Goal: Task Accomplishment & Management: Manage account settings

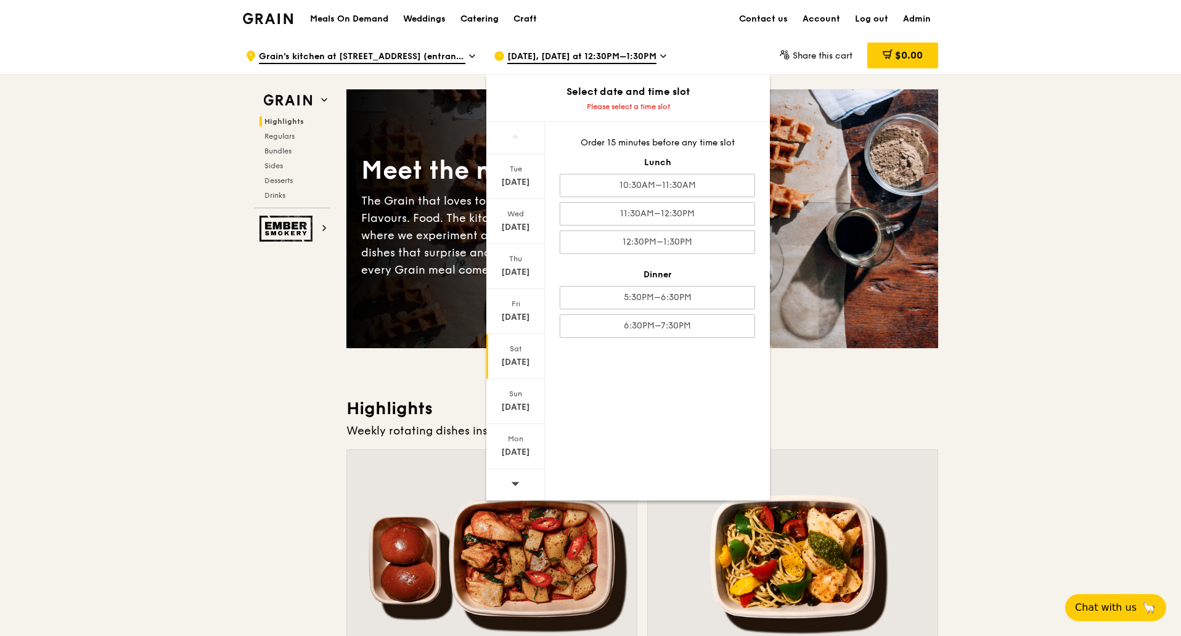
click at [479, 22] on div "Catering" at bounding box center [479, 19] width 38 height 37
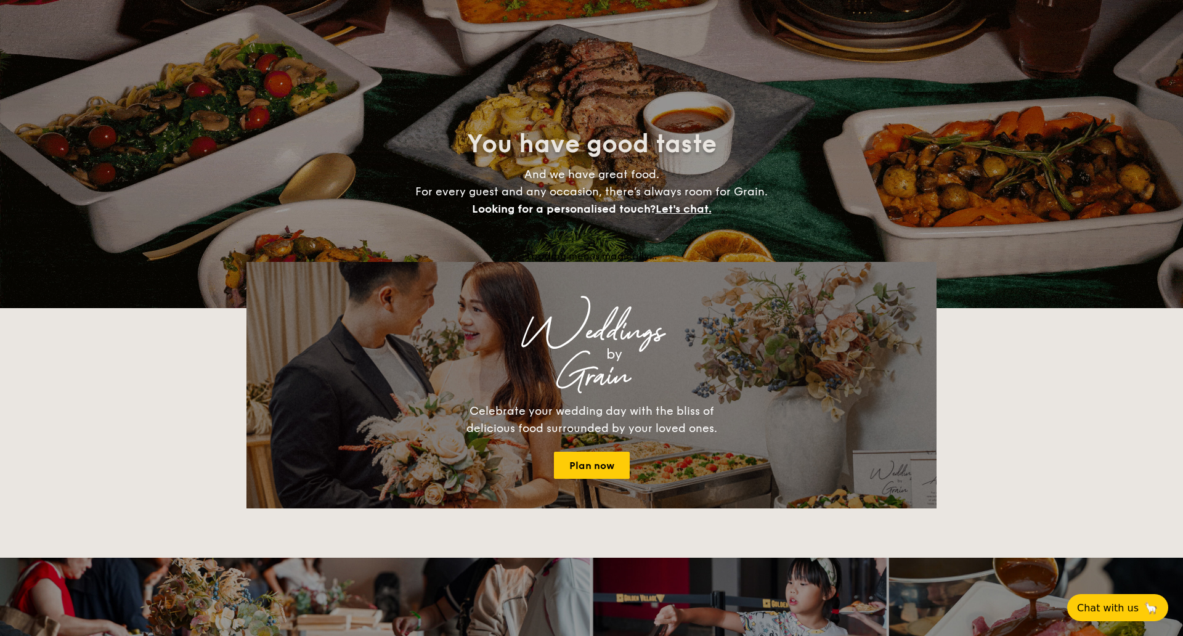
select select
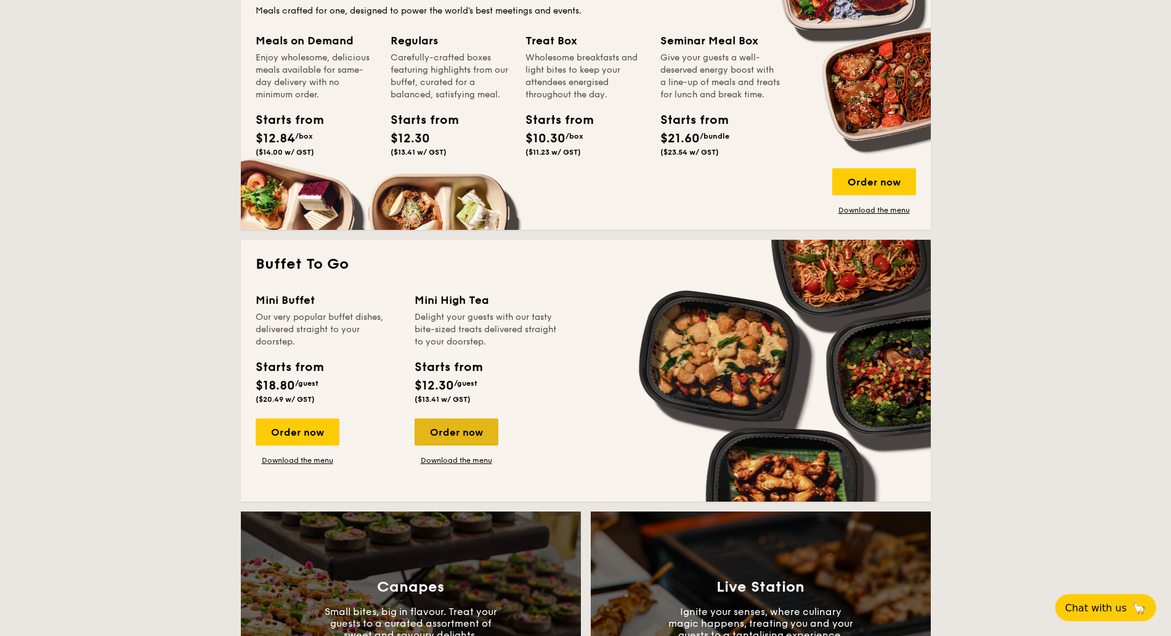
scroll to position [616, 0]
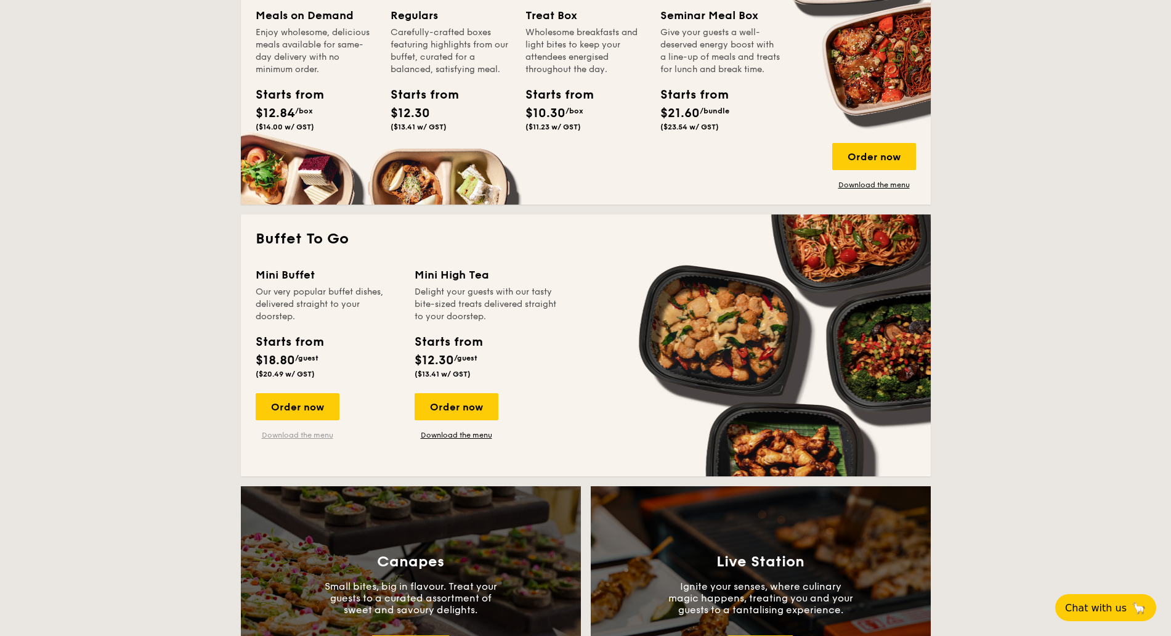
click at [314, 433] on link "Download the menu" at bounding box center [298, 435] width 84 height 10
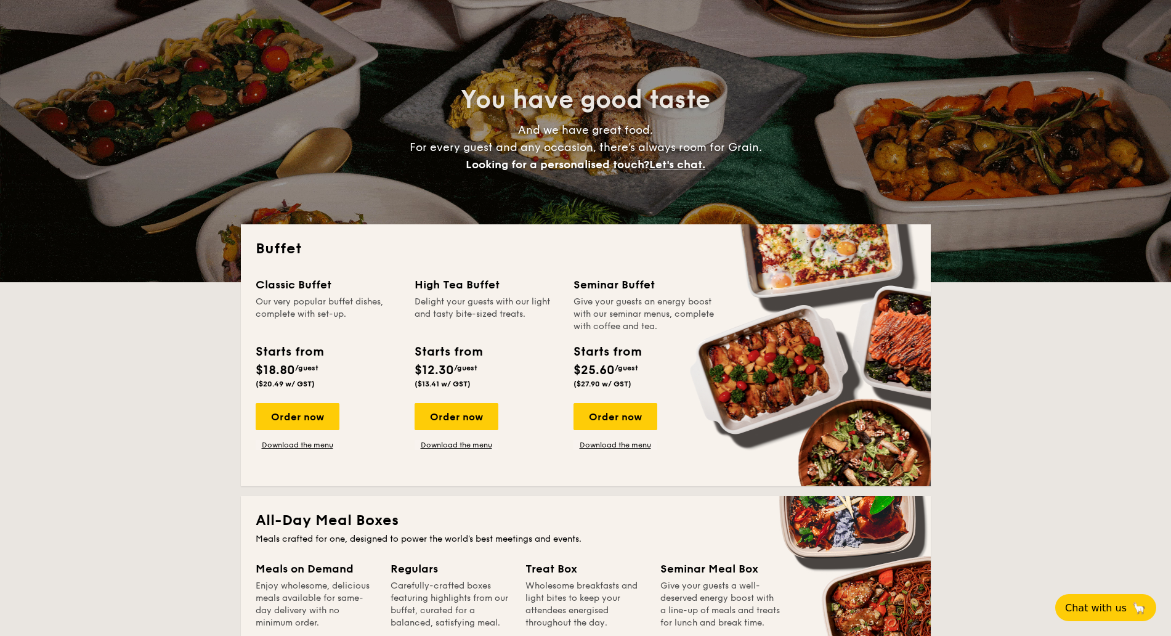
scroll to position [0, 0]
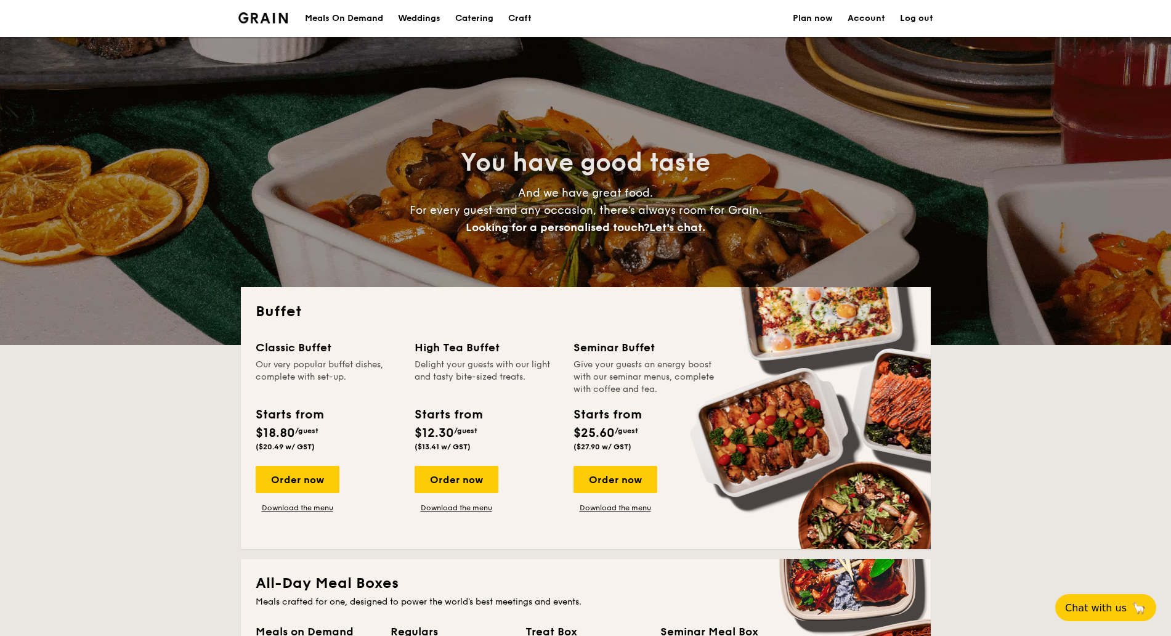
click at [359, 15] on div "Meals On Demand" at bounding box center [344, 18] width 78 height 37
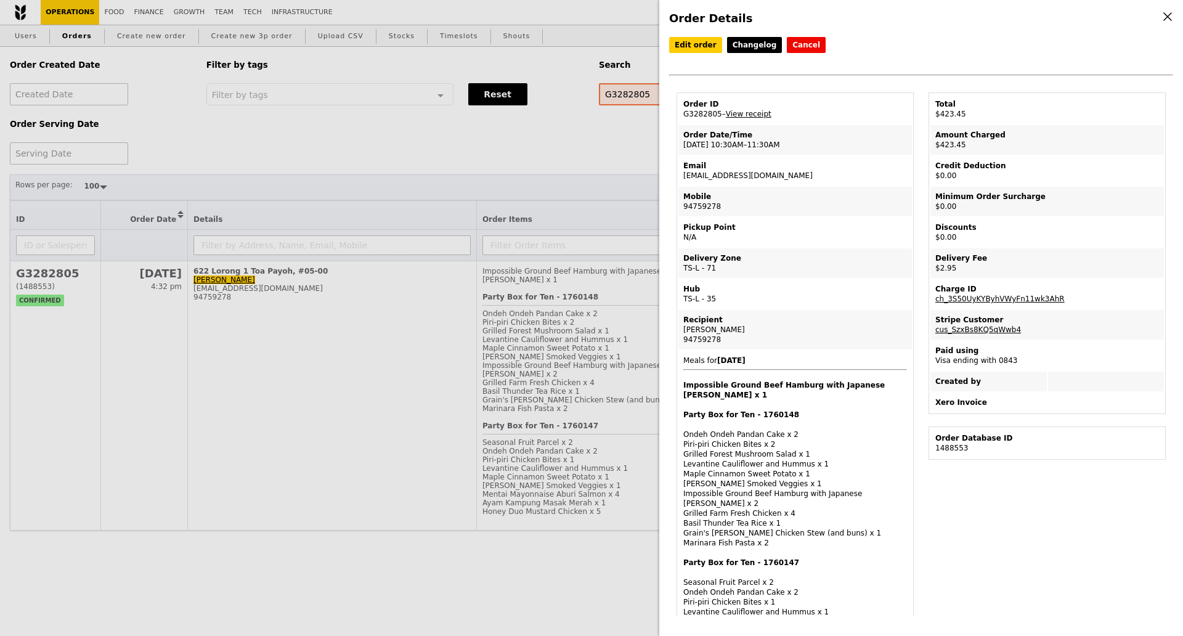
select select "100"
drag, startPoint x: 365, startPoint y: 136, endPoint x: 265, endPoint y: 115, distance: 102.5
click at [365, 136] on div "Order Details Edit order Changelog Cancel Order ID G3282805 – View receipt Orde…" at bounding box center [591, 318] width 1183 height 636
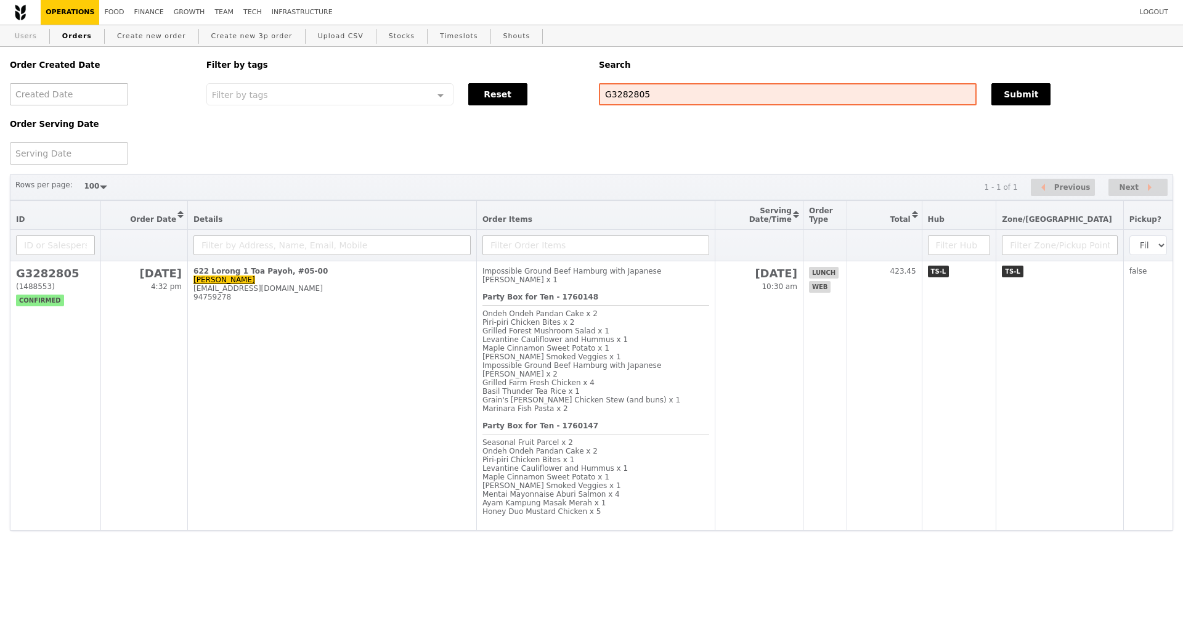
click at [25, 39] on link "Users" at bounding box center [26, 36] width 32 height 22
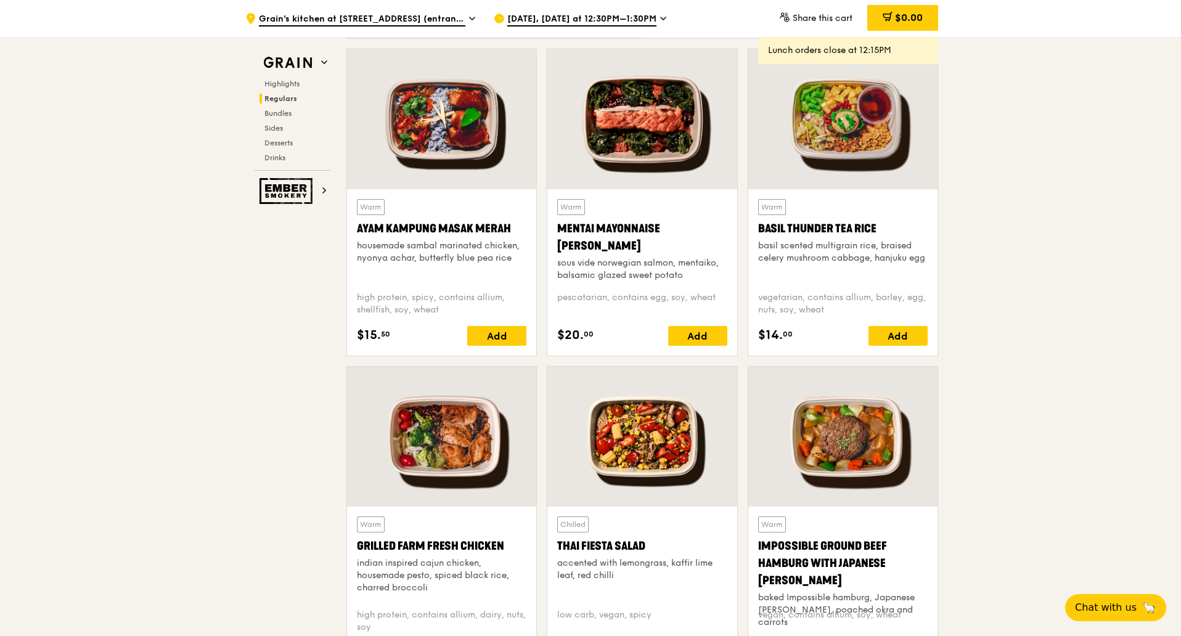
scroll to position [1078, 0]
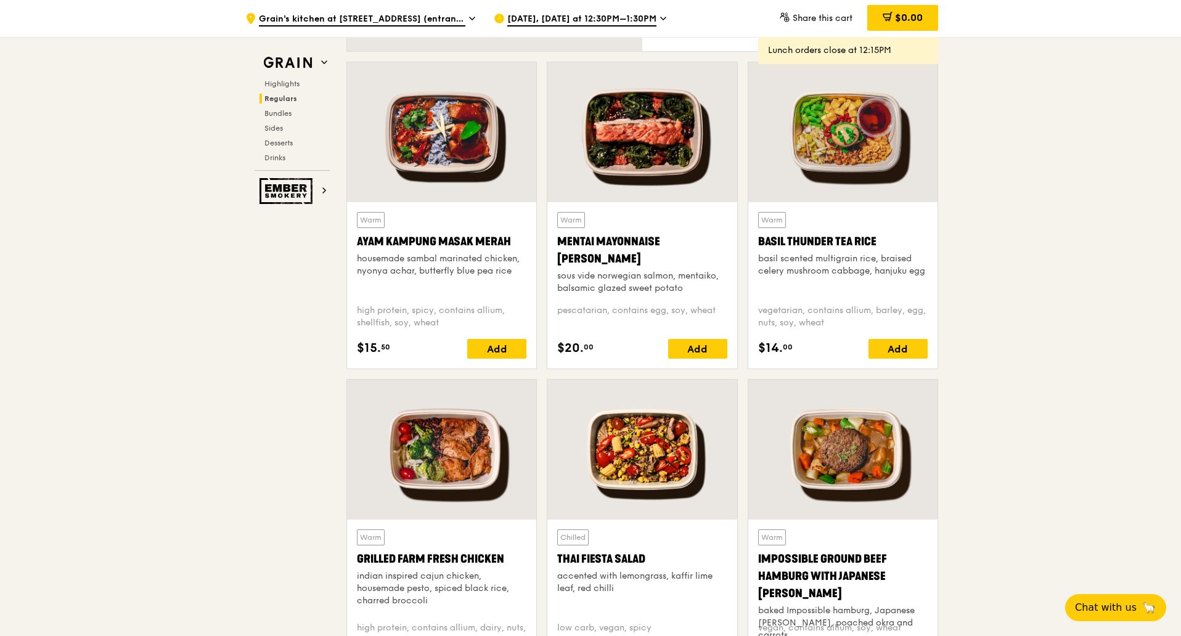
click at [430, 247] on div "Ayam Kampung Masak Merah" at bounding box center [441, 241] width 169 height 17
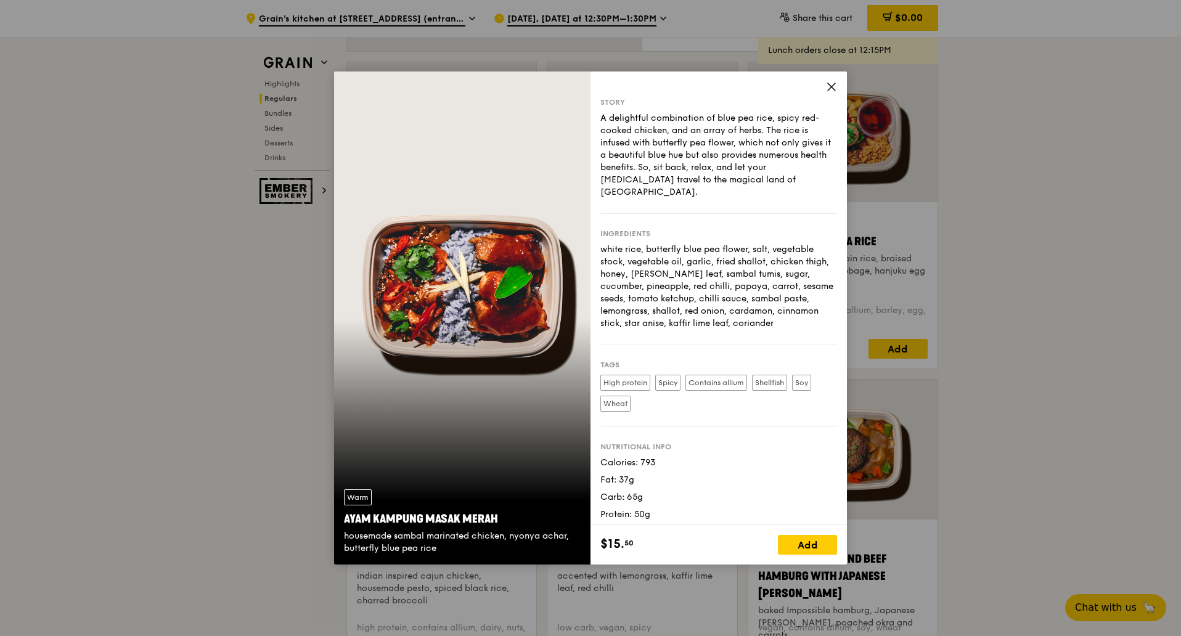
click at [828, 88] on icon at bounding box center [831, 86] width 11 height 11
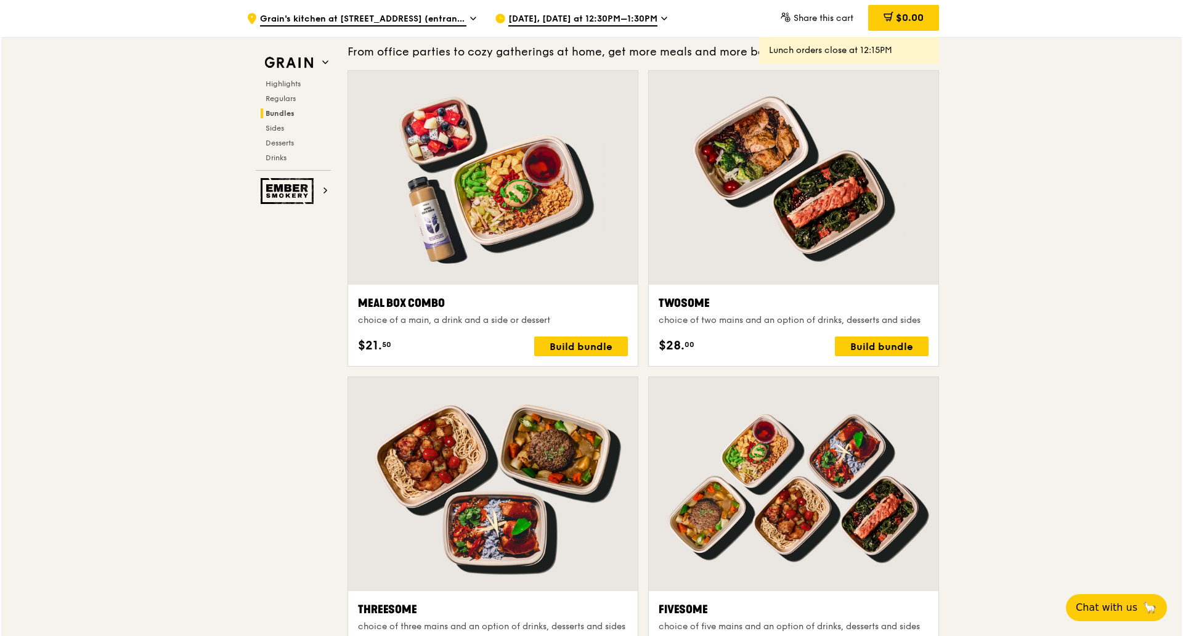
scroll to position [1831, 0]
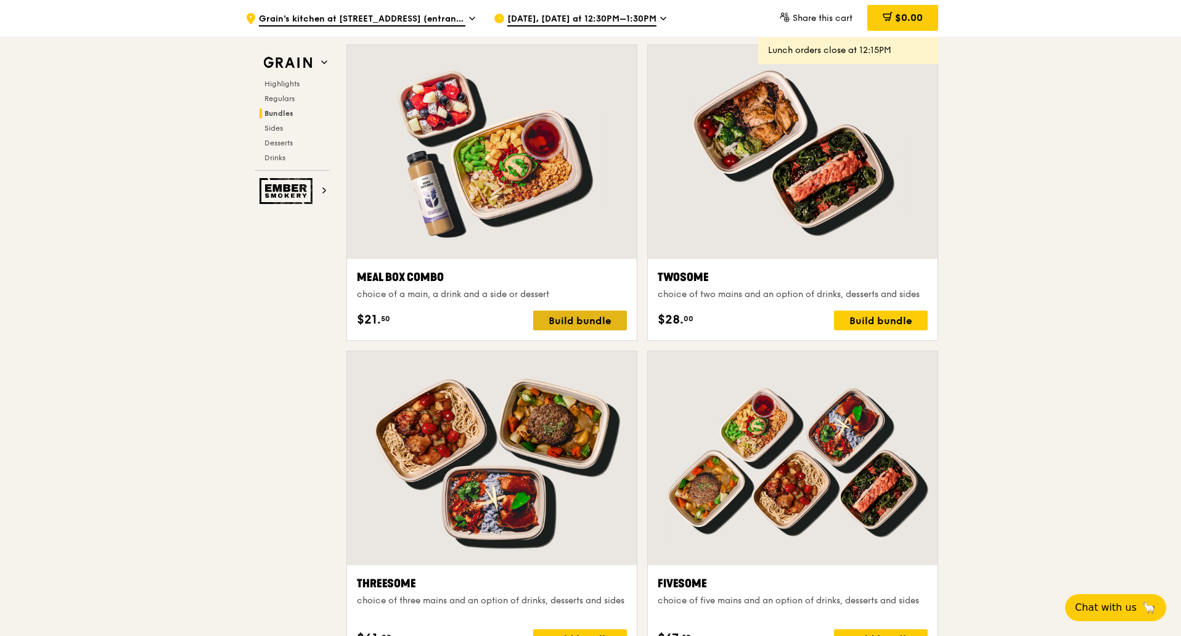
click at [588, 324] on div "Build bundle" at bounding box center [580, 321] width 94 height 20
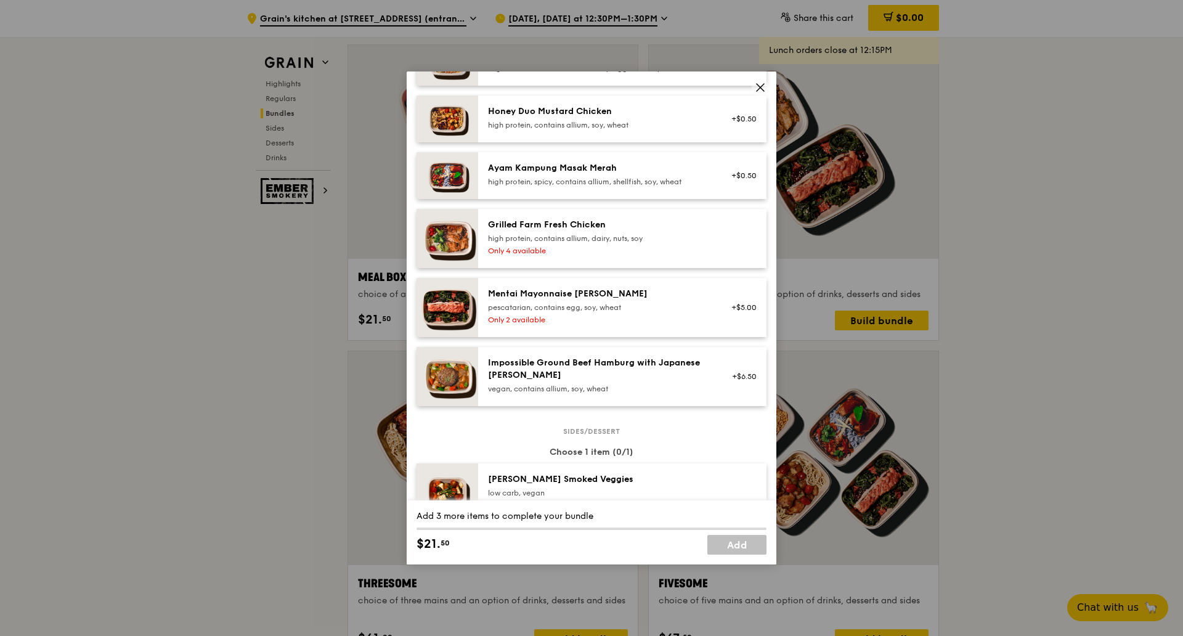
scroll to position [539, 0]
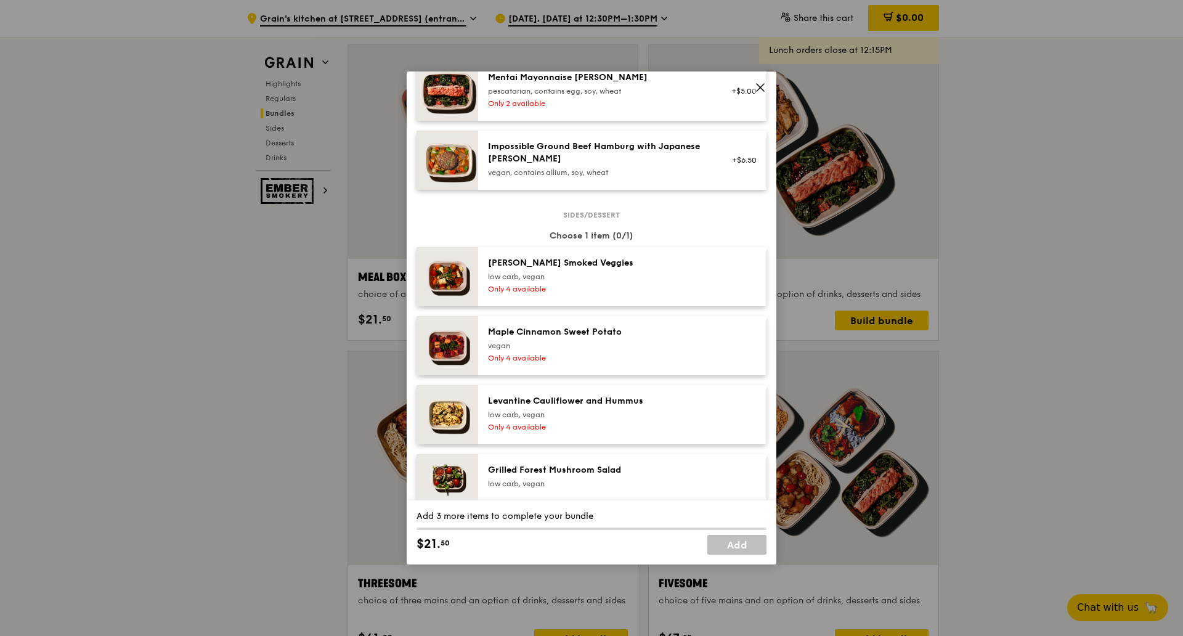
click at [759, 89] on icon at bounding box center [760, 87] width 7 height 7
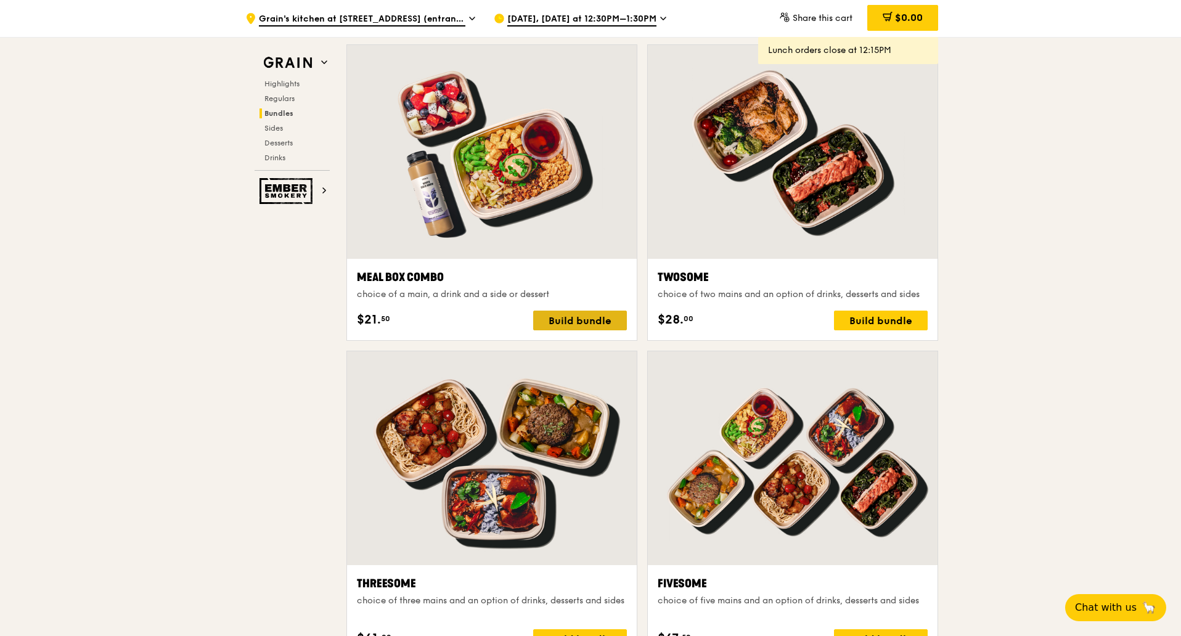
click at [567, 322] on div "Build bundle" at bounding box center [580, 321] width 94 height 20
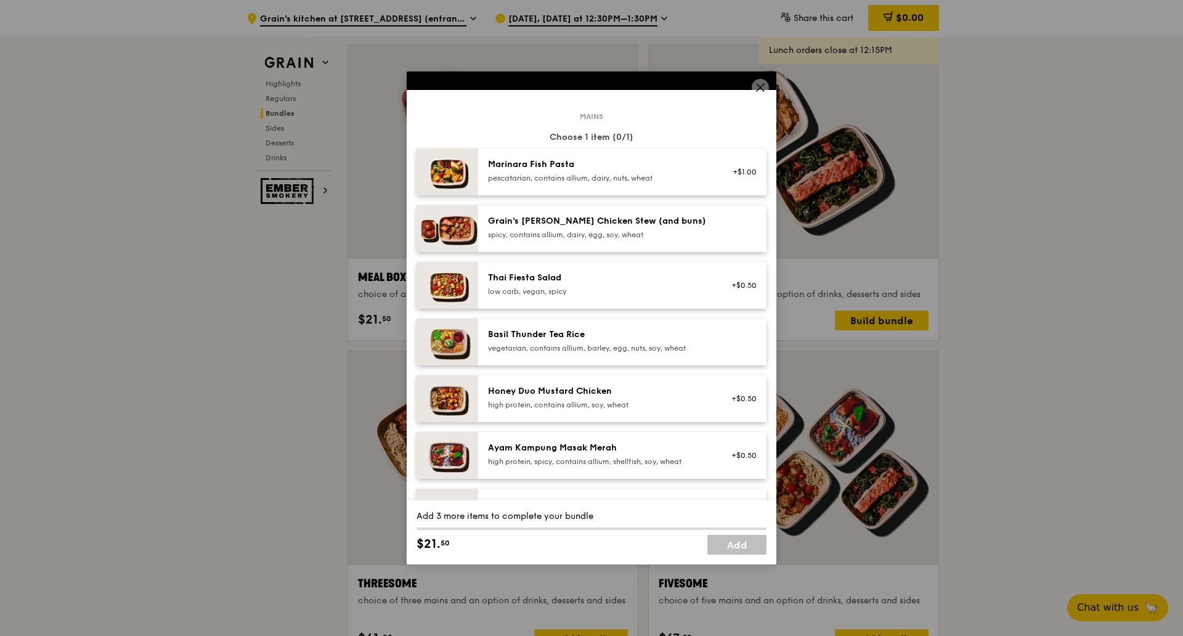
scroll to position [154, 0]
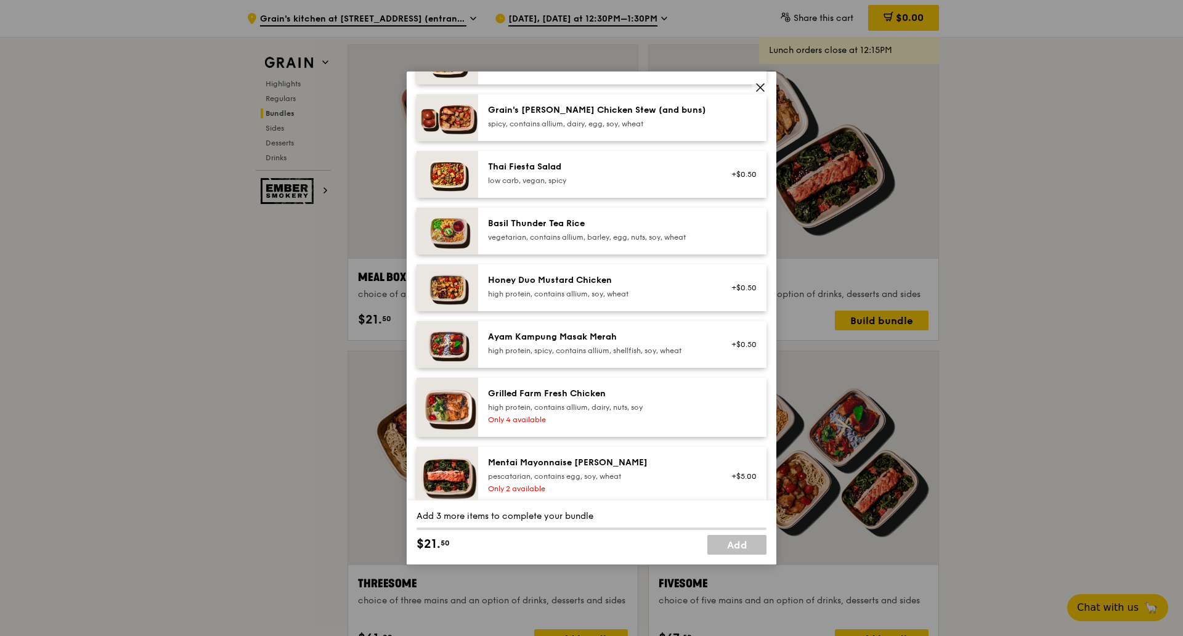
click at [609, 349] on div "high protein, spicy, contains allium, shellfish, soy, wheat" at bounding box center [598, 351] width 221 height 10
click at [657, 403] on div "high protein, contains allium, dairy, nuts, soy" at bounding box center [598, 407] width 221 height 10
click at [656, 342] on div "Ayam Kampung Masak Merah" at bounding box center [598, 337] width 221 height 12
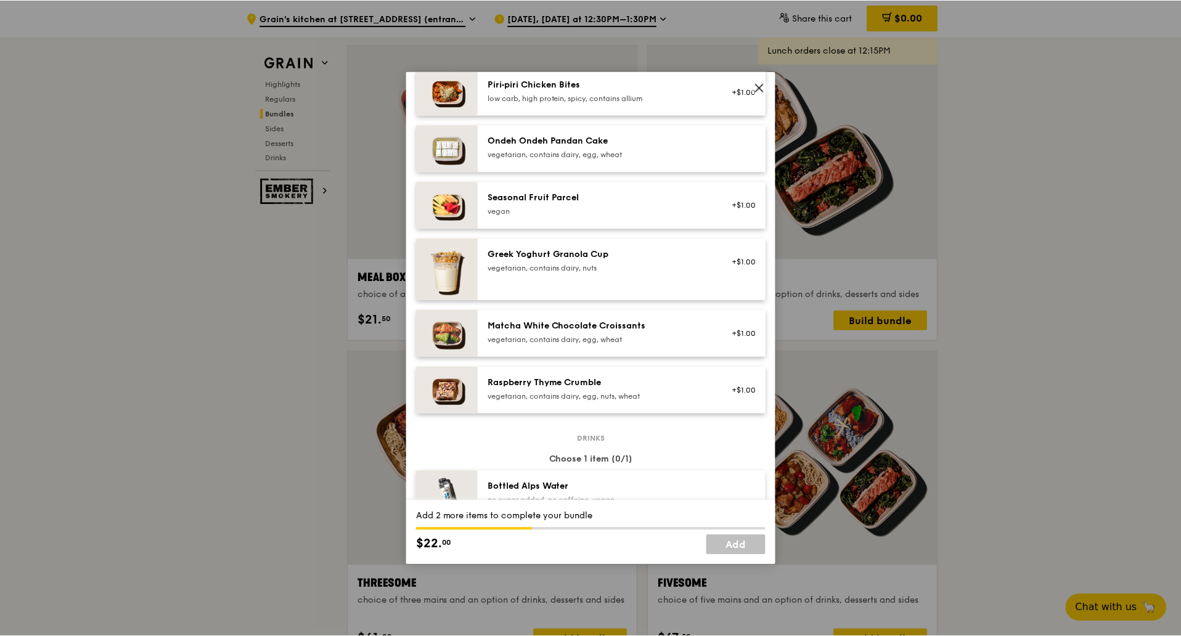
scroll to position [1001, 0]
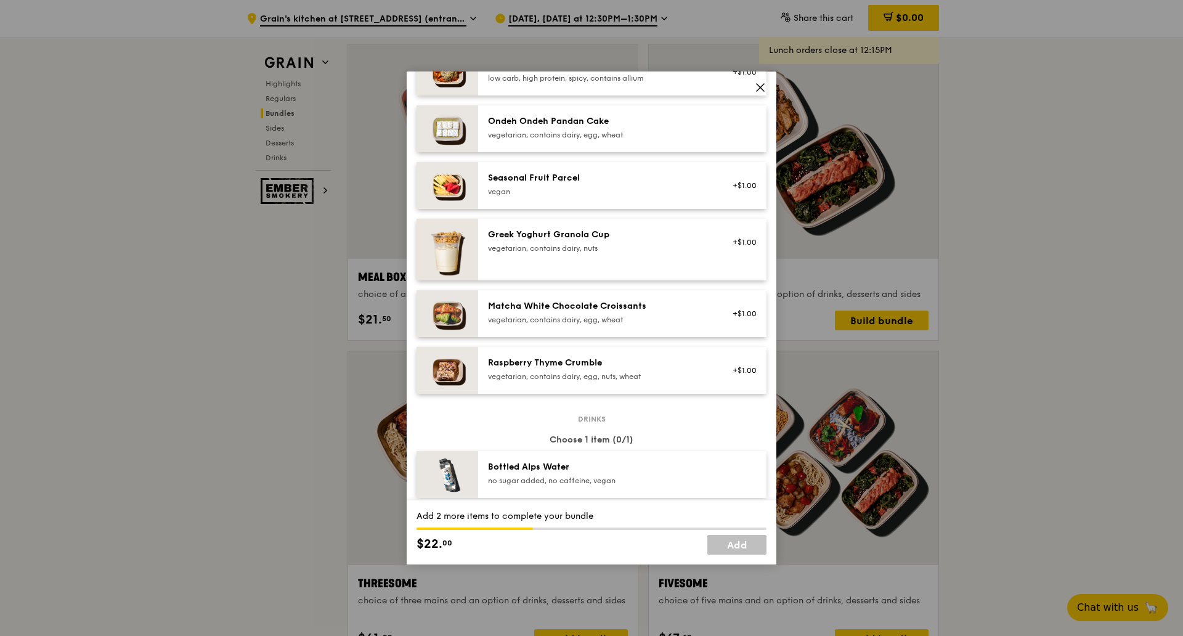
click at [759, 91] on icon at bounding box center [760, 87] width 11 height 11
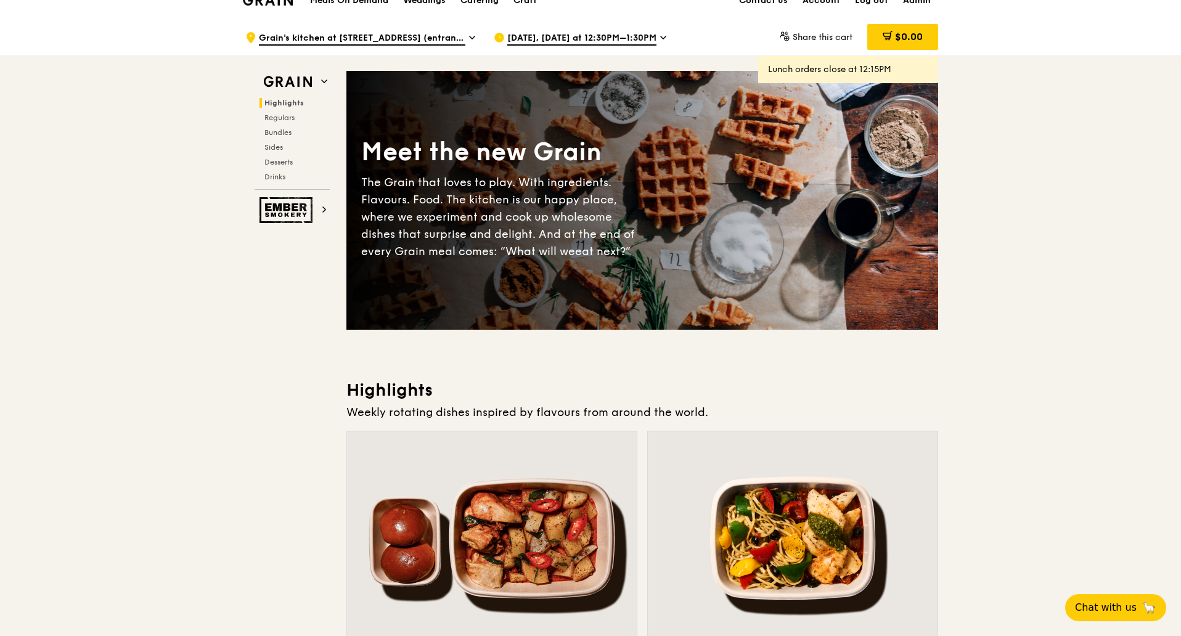
scroll to position [0, 0]
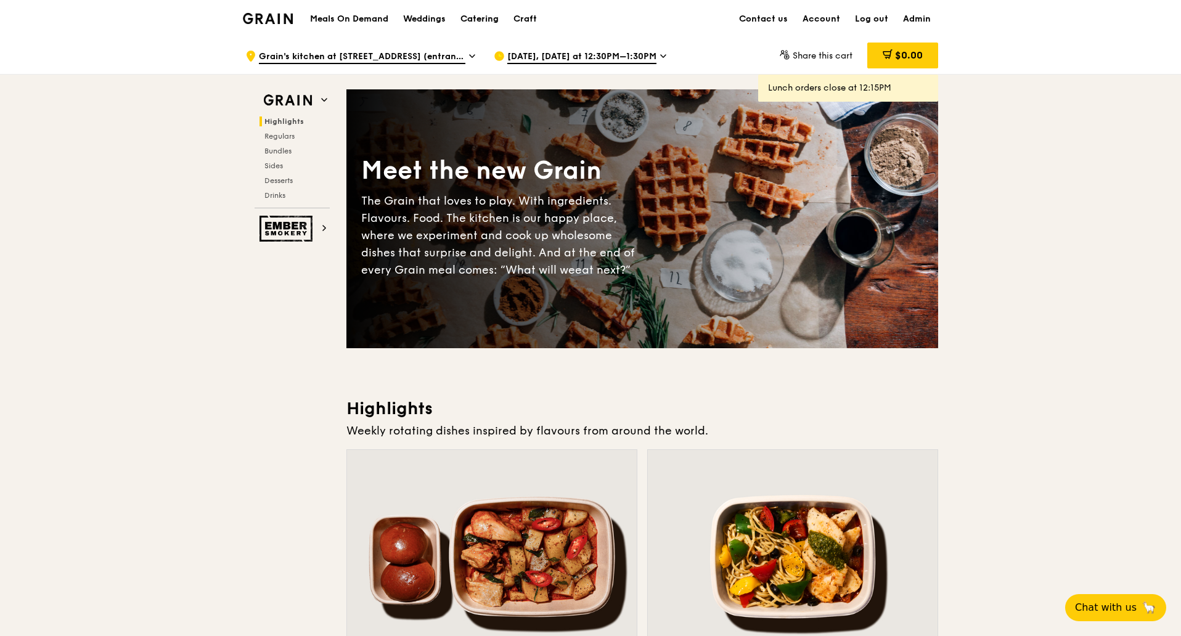
click at [487, 25] on div "Catering" at bounding box center [479, 19] width 38 height 37
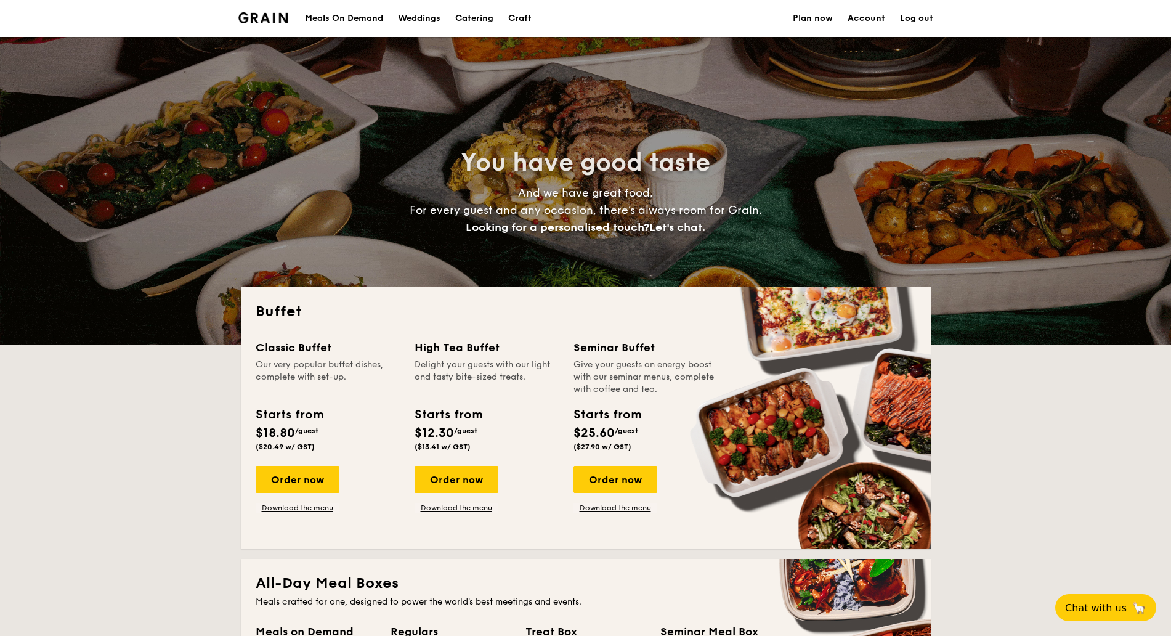
select select
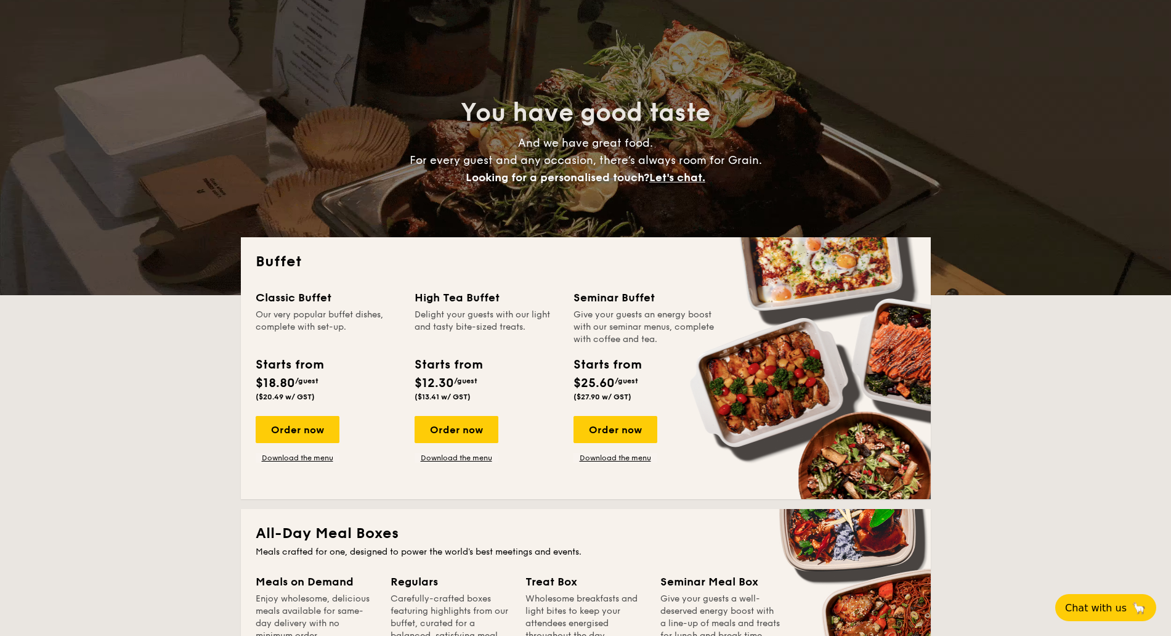
scroll to position [77, 0]
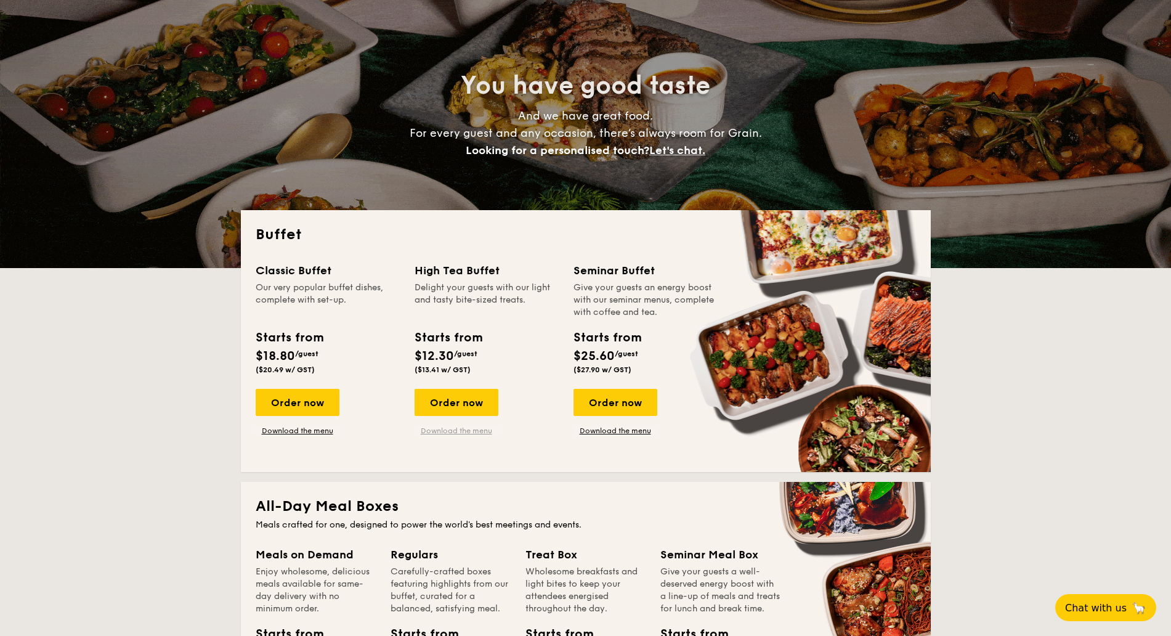
click at [470, 430] on link "Download the menu" at bounding box center [457, 431] width 84 height 10
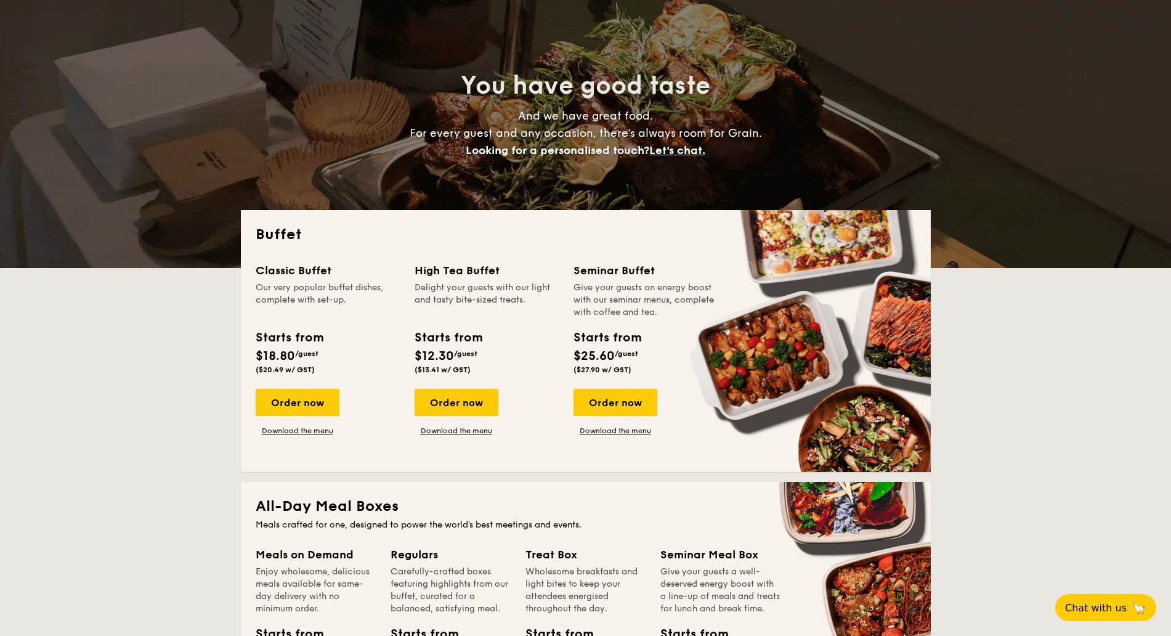
scroll to position [0, 0]
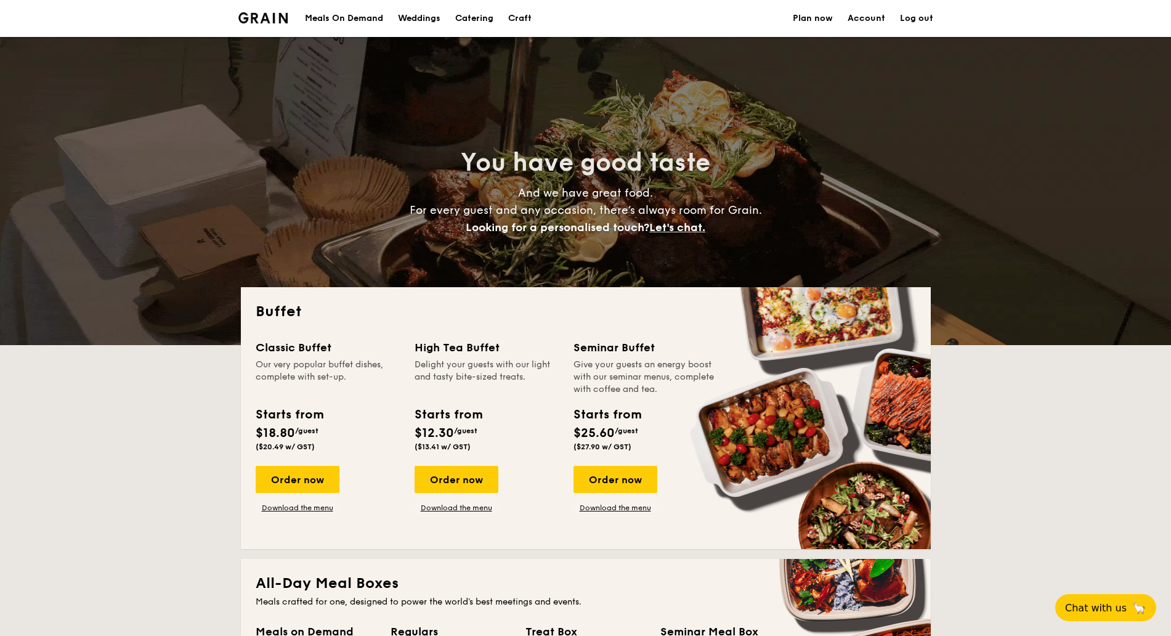
click at [353, 14] on div "Meals On Demand" at bounding box center [344, 18] width 78 height 37
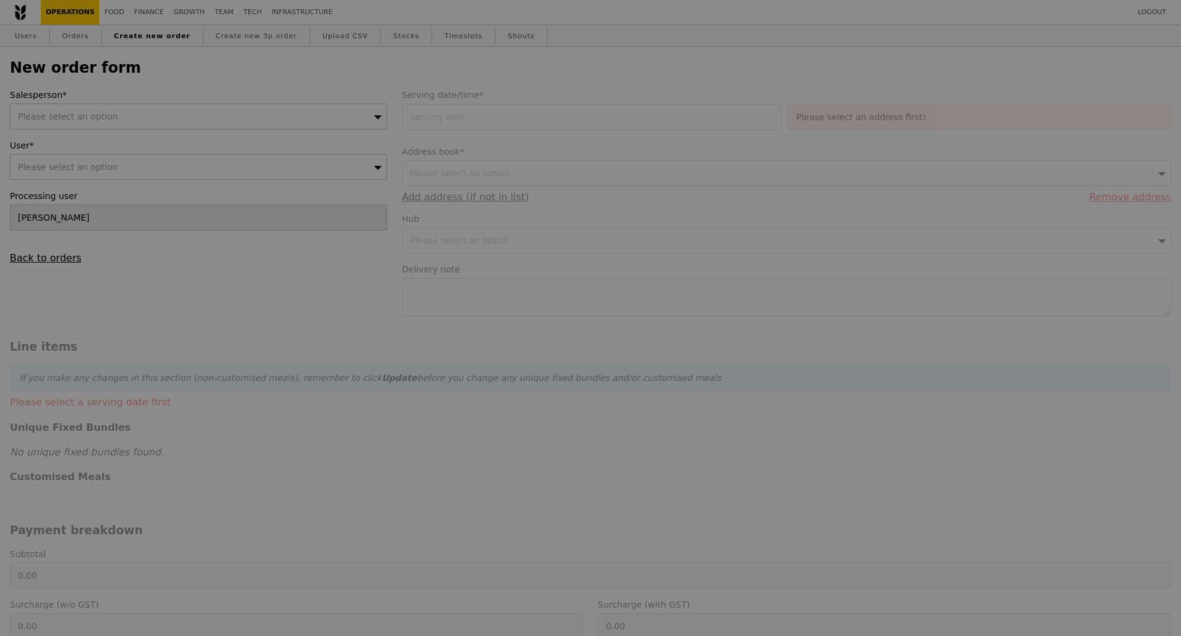
type input "Confirm"
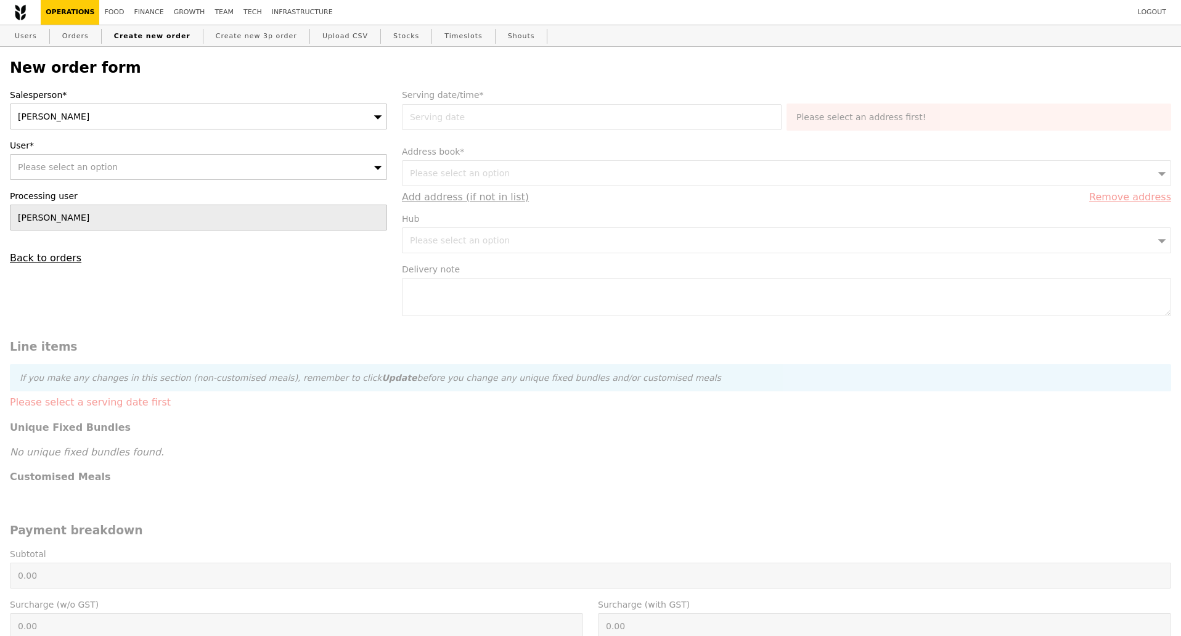
click at [225, 167] on div "Please select an option" at bounding box center [198, 167] width 377 height 26
type input "92480880"
type input "Confirm"
type input "92480880"
click at [68, 38] on link "Orders" at bounding box center [75, 36] width 36 height 22
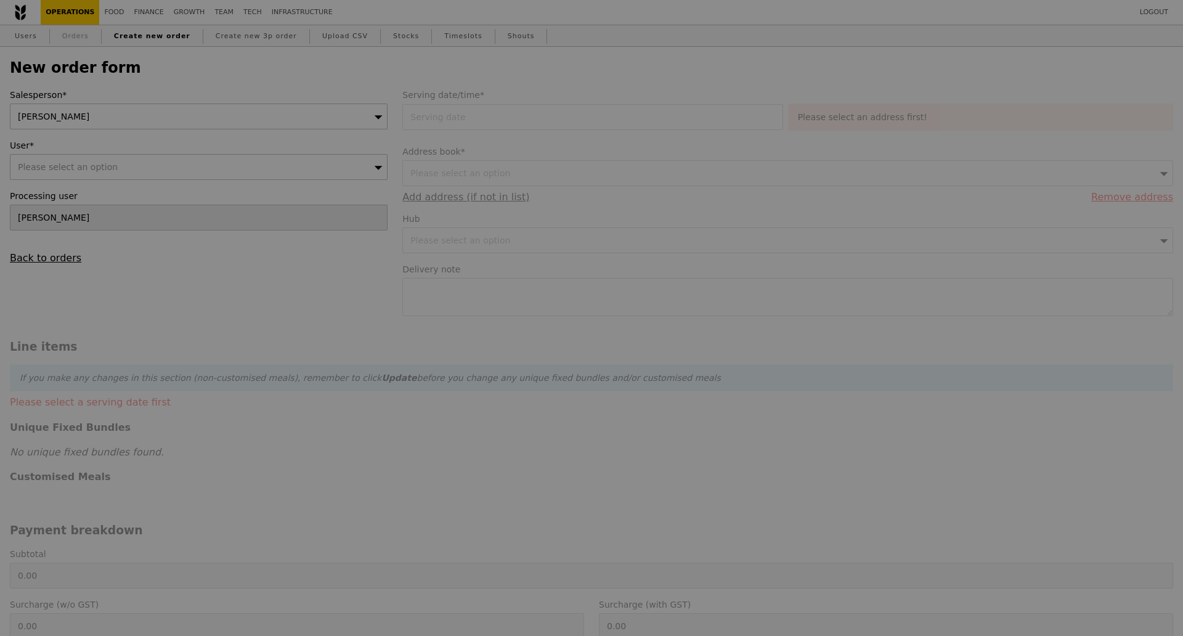
select select "100"
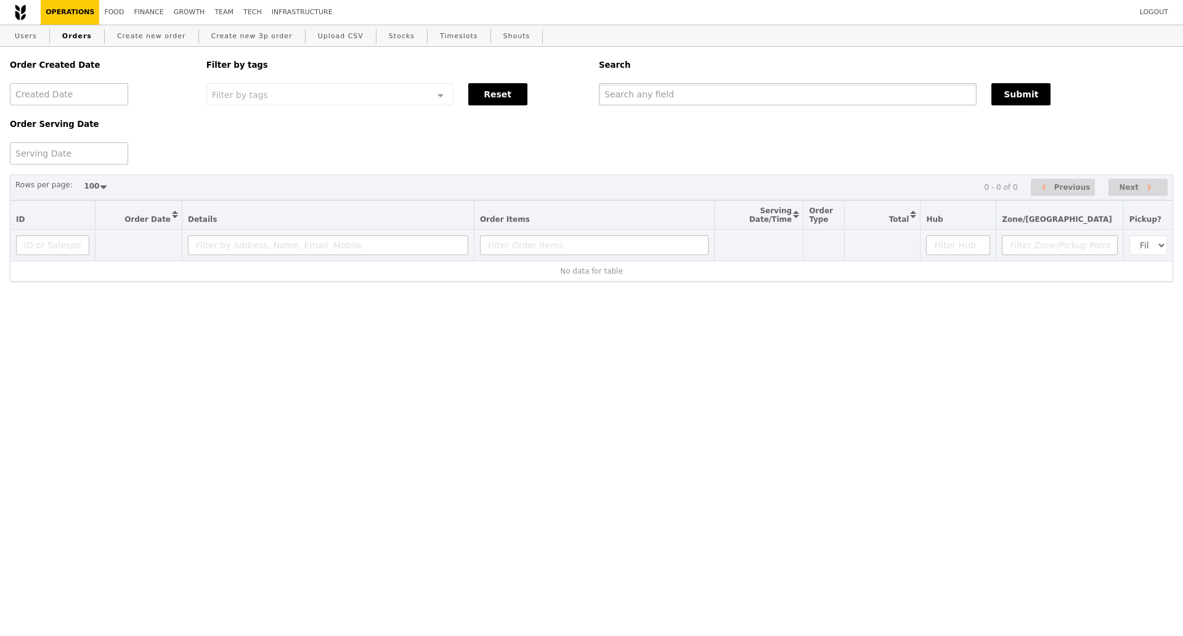
click at [715, 89] on input "text" at bounding box center [788, 94] width 378 height 22
paste input "G3283717"
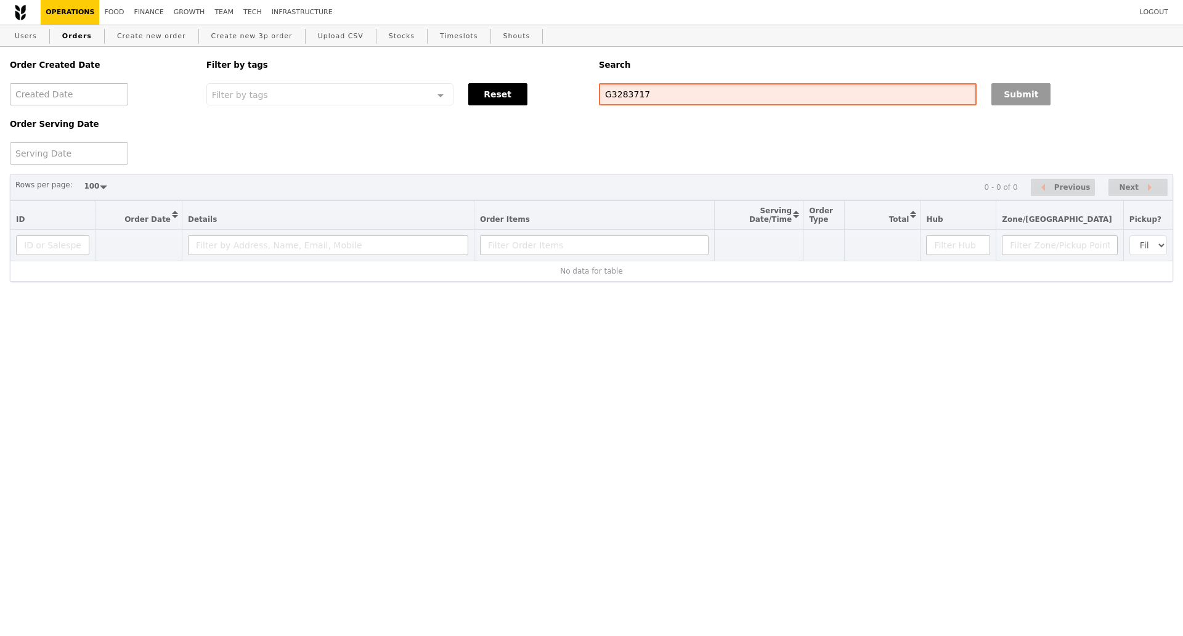
type input "G3283717"
click at [1032, 93] on button "Submit" at bounding box center [1021, 94] width 59 height 22
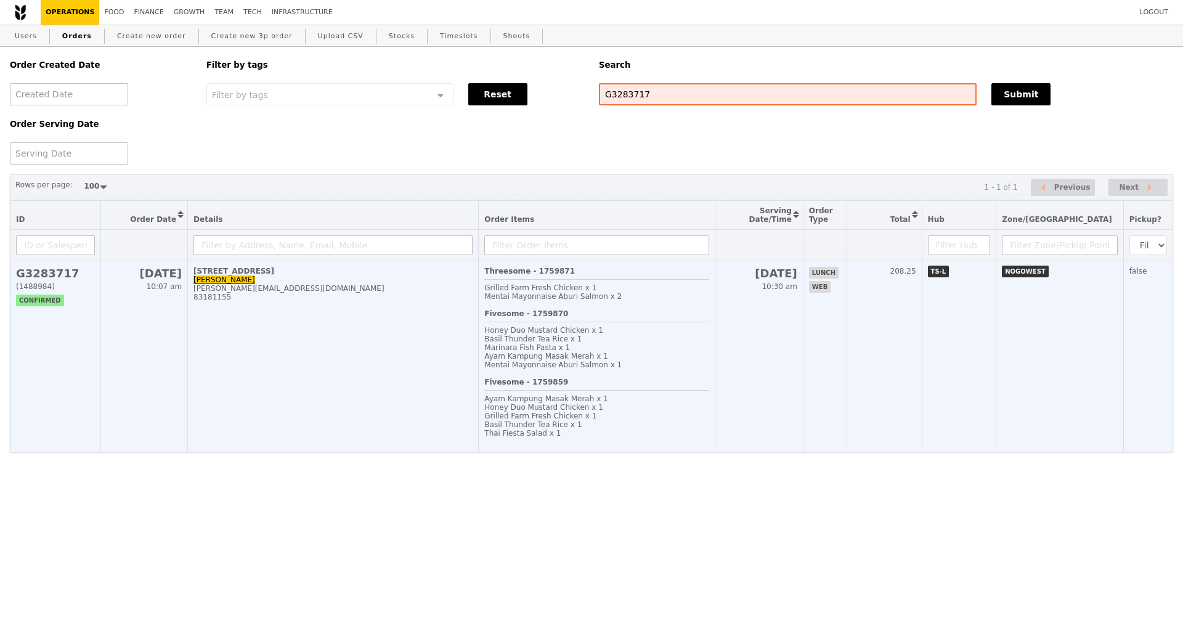
click at [330, 354] on td "70 Tuas West Drive, #01-01 namita namita.arora@msd.com 83181155" at bounding box center [333, 356] width 291 height 191
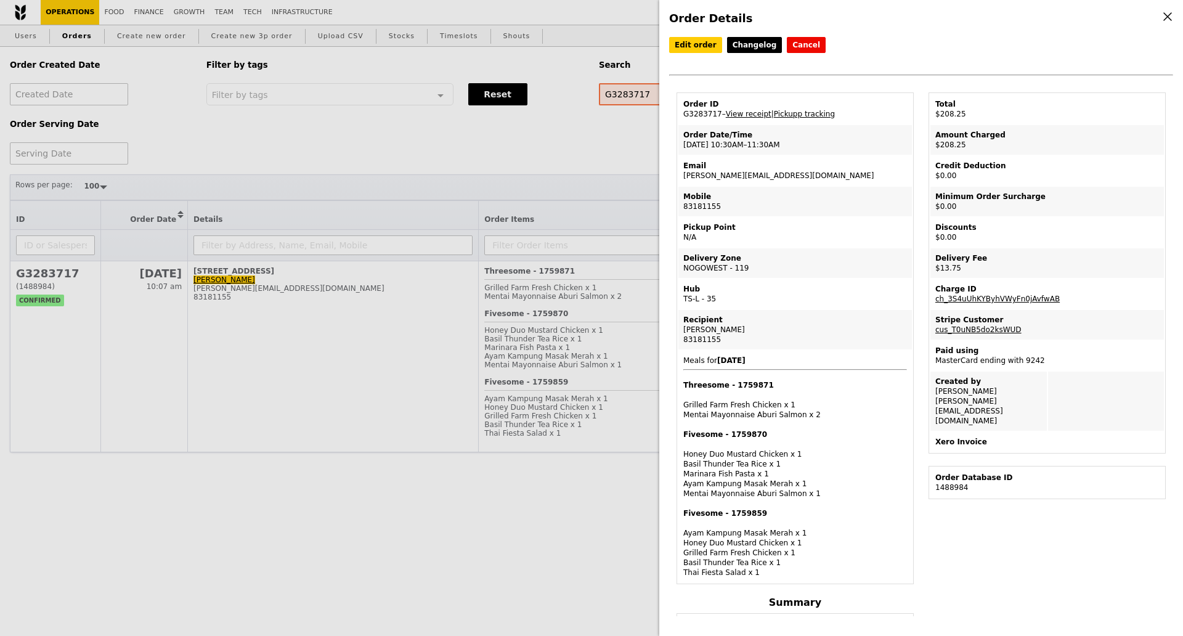
click at [185, 439] on div "Order Details Edit order Changelog Cancel Order ID G3283717 – View receipt | Pi…" at bounding box center [591, 318] width 1183 height 636
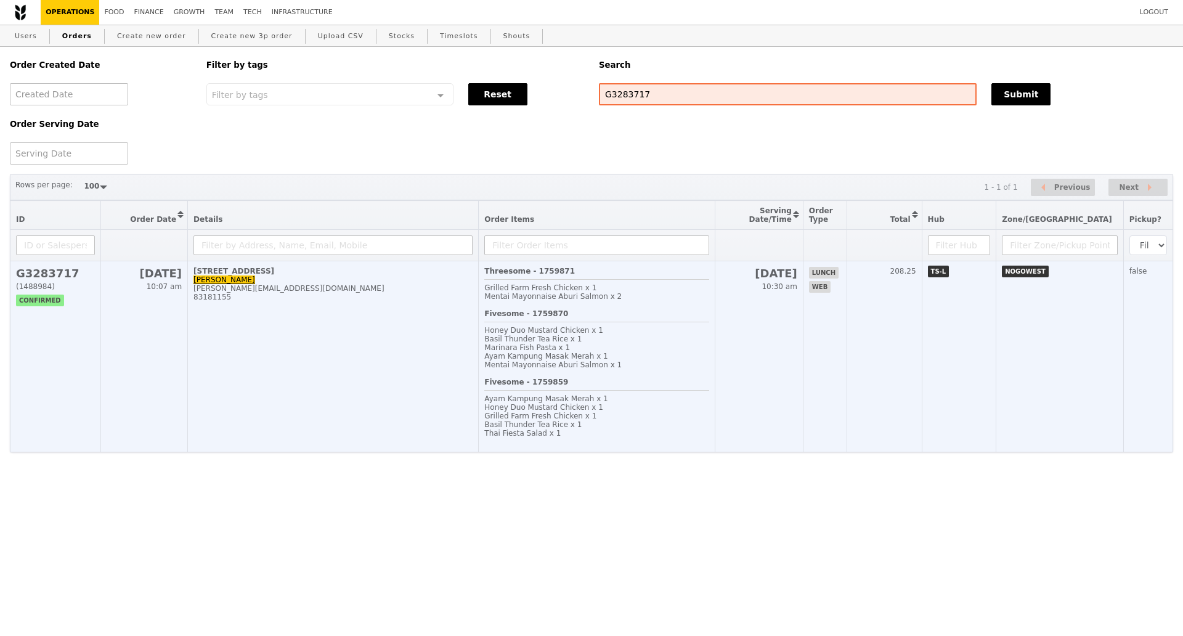
click at [328, 412] on td "70 Tuas West Drive, #01-01 namita namita.arora@msd.com 83181155" at bounding box center [333, 356] width 291 height 191
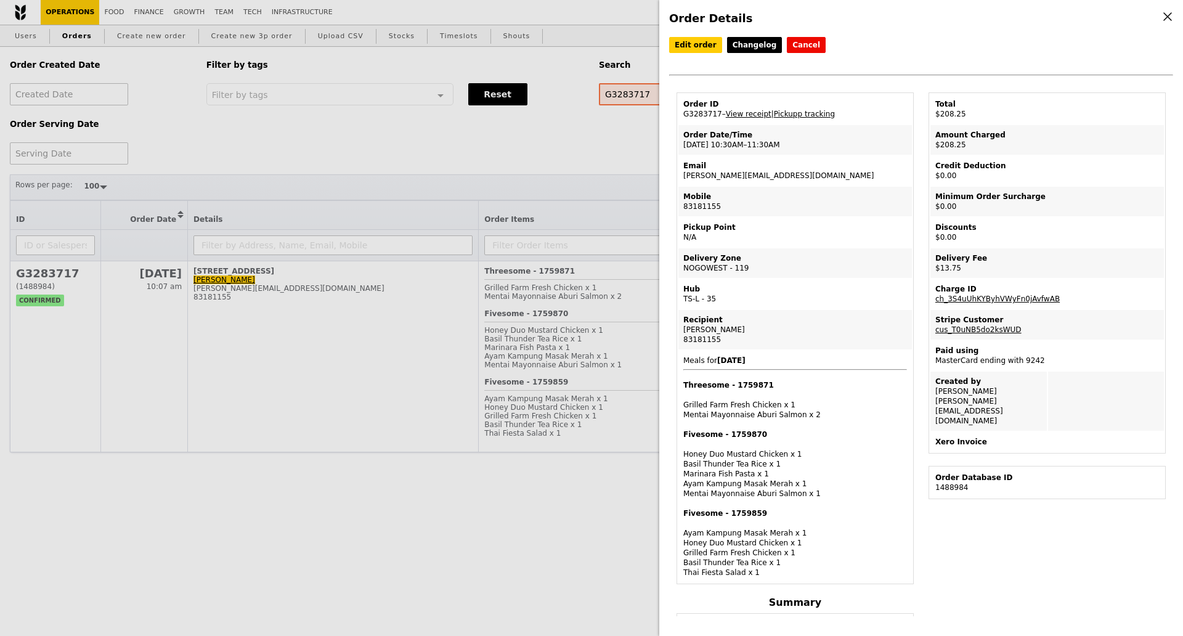
click at [1107, 516] on div "Edit order Changelog Cancel Order ID G3283717 – View receipt | Pickupp tracking…" at bounding box center [921, 326] width 504 height 579
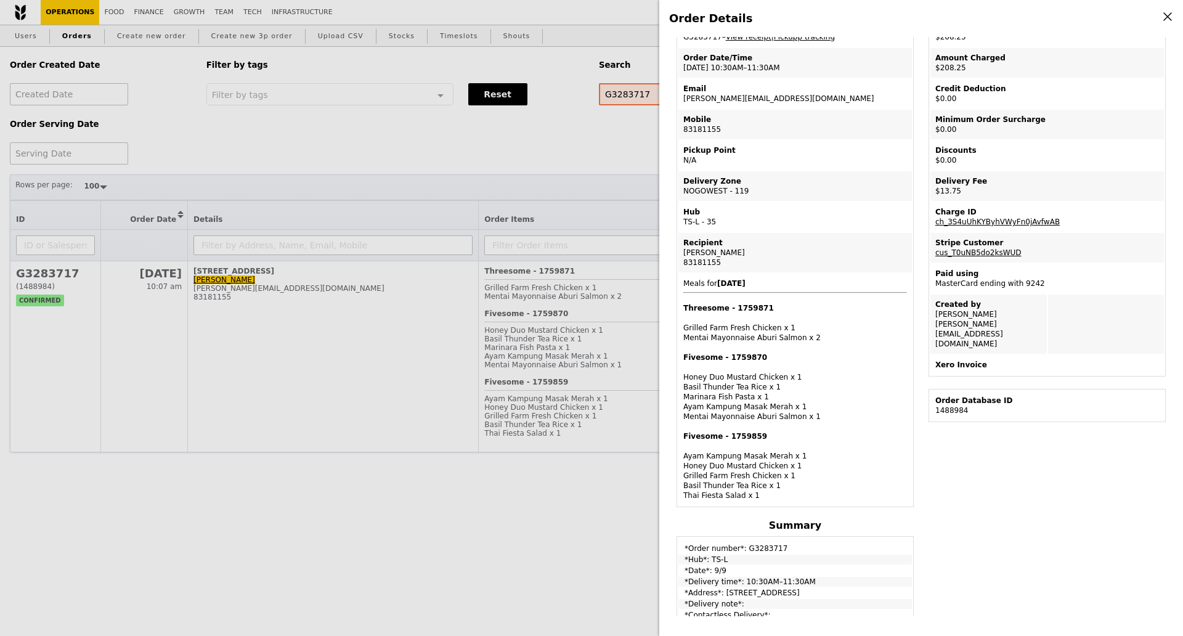
scroll to position [231, 0]
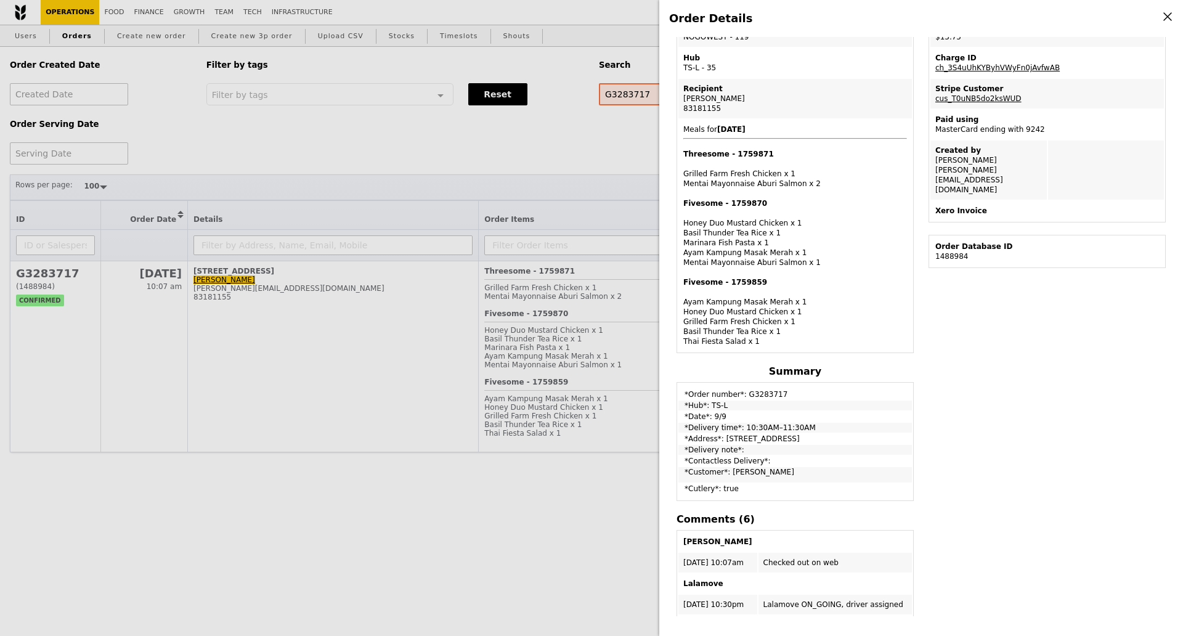
click at [1041, 451] on div "Edit order Changelog Cancel Order ID G3283717 – View receipt | Pickupp tracking…" at bounding box center [921, 326] width 504 height 579
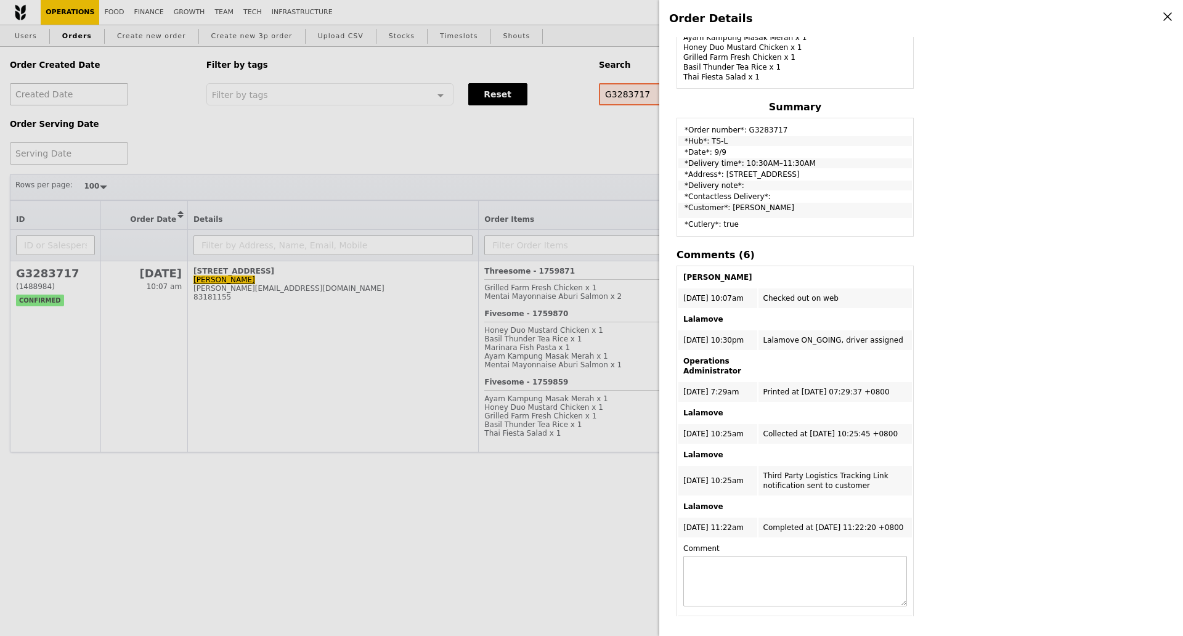
scroll to position [539, 0]
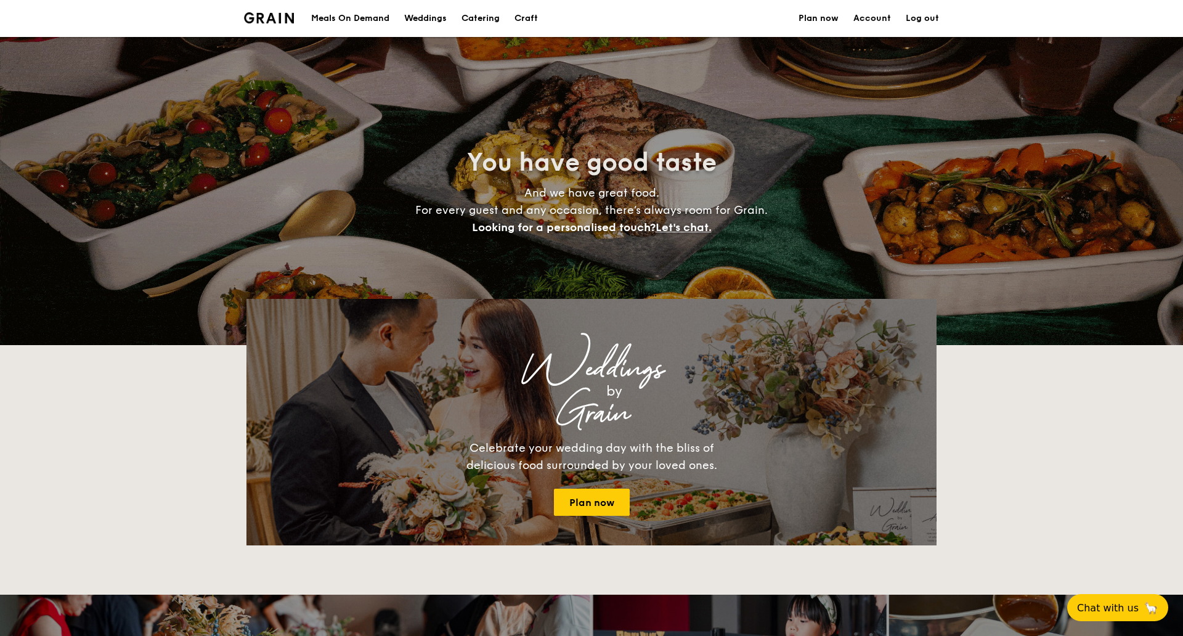
select select
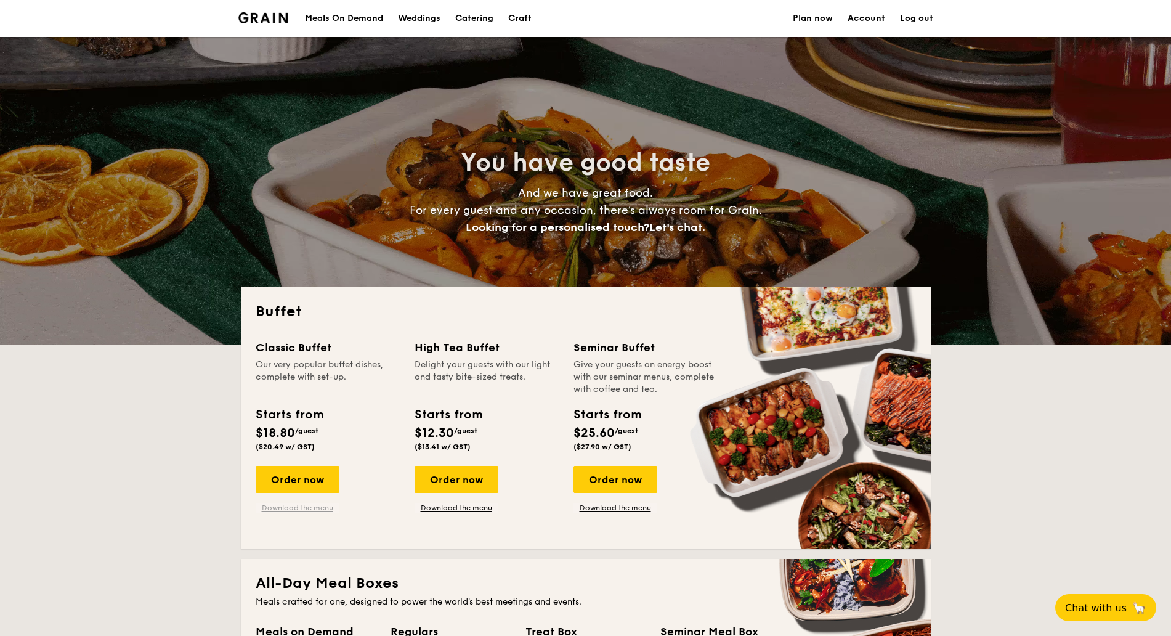
click at [300, 506] on link "Download the menu" at bounding box center [298, 508] width 84 height 10
